Goal: Task Accomplishment & Management: Use online tool/utility

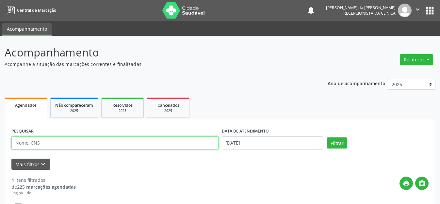
click at [157, 149] on input "text" at bounding box center [114, 143] width 207 height 13
click at [155, 144] on input "text" at bounding box center [114, 143] width 207 height 13
type input "702000817759981"
click at [338, 143] on button "Filtrar" at bounding box center [337, 143] width 21 height 11
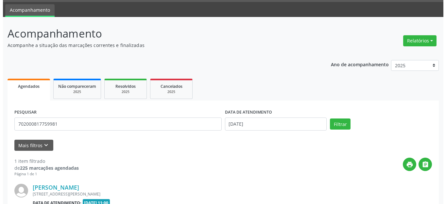
scroll to position [92, 0]
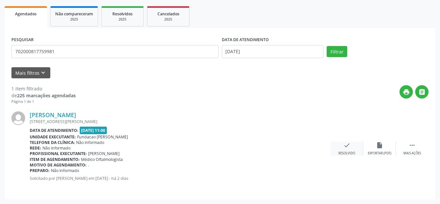
click at [346, 153] on div "Resolvido" at bounding box center [347, 153] width 17 height 5
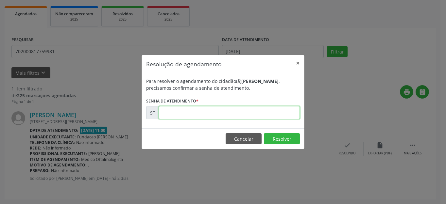
click at [189, 115] on input "text" at bounding box center [229, 112] width 141 height 13
type input "00016048"
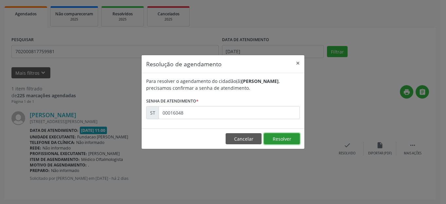
click at [292, 142] on button "Resolver" at bounding box center [282, 138] width 36 height 11
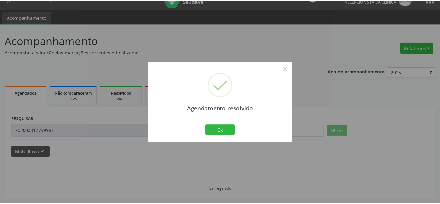
scroll to position [12, 0]
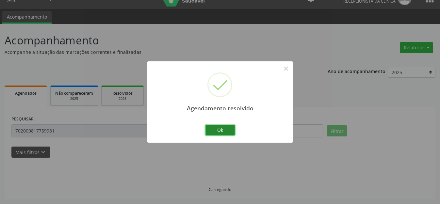
click at [215, 130] on button "Ok" at bounding box center [220, 130] width 29 height 11
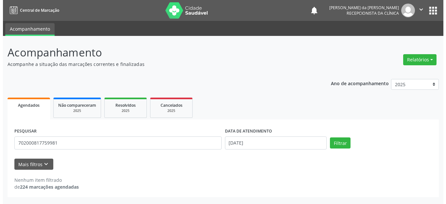
scroll to position [0, 0]
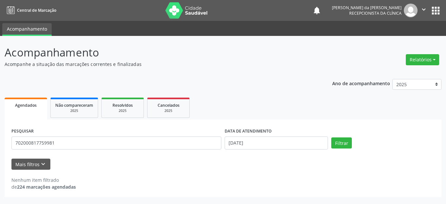
click at [417, 9] on img at bounding box center [411, 11] width 14 height 14
click at [422, 12] on icon "" at bounding box center [423, 9] width 7 height 7
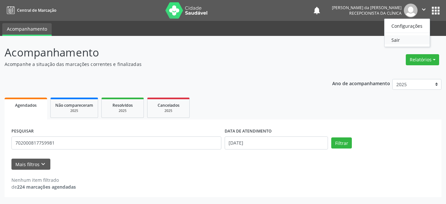
click at [404, 39] on link "Sair" at bounding box center [407, 39] width 45 height 9
